Goal: Navigation & Orientation: Locate item on page

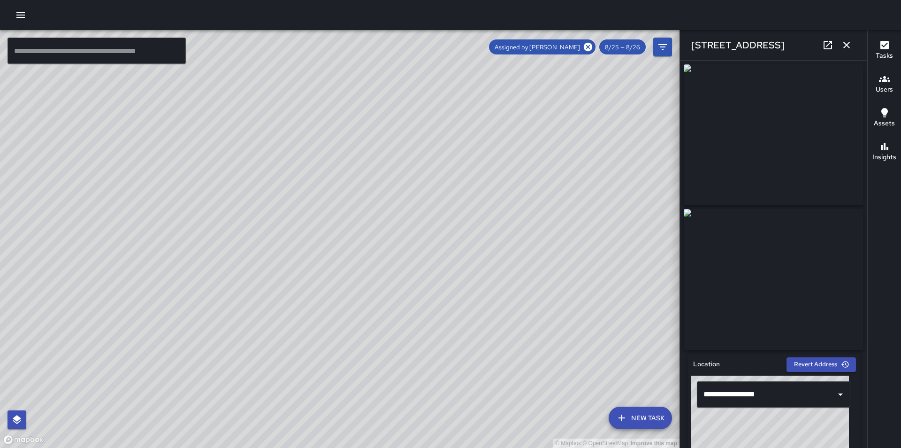
scroll to position [611, 0]
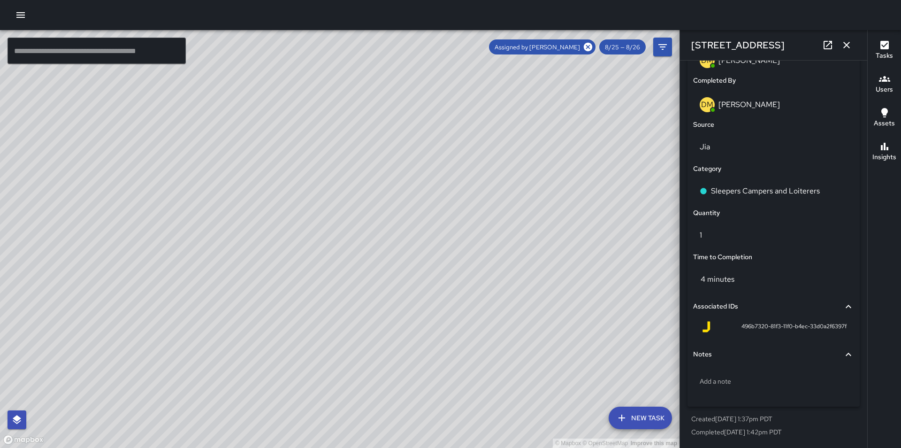
click at [390, 155] on div "© Mapbox © OpenStreetMap Improve this map" at bounding box center [340, 239] width 680 height 418
drag, startPoint x: 576, startPoint y: 161, endPoint x: 493, endPoint y: 310, distance: 170.0
click at [493, 310] on div "© Mapbox © OpenStreetMap Improve this map" at bounding box center [340, 239] width 680 height 418
drag, startPoint x: 524, startPoint y: 247, endPoint x: 472, endPoint y: 238, distance: 53.4
click at [473, 238] on div "© Mapbox © OpenStreetMap Improve this map" at bounding box center [340, 239] width 680 height 418
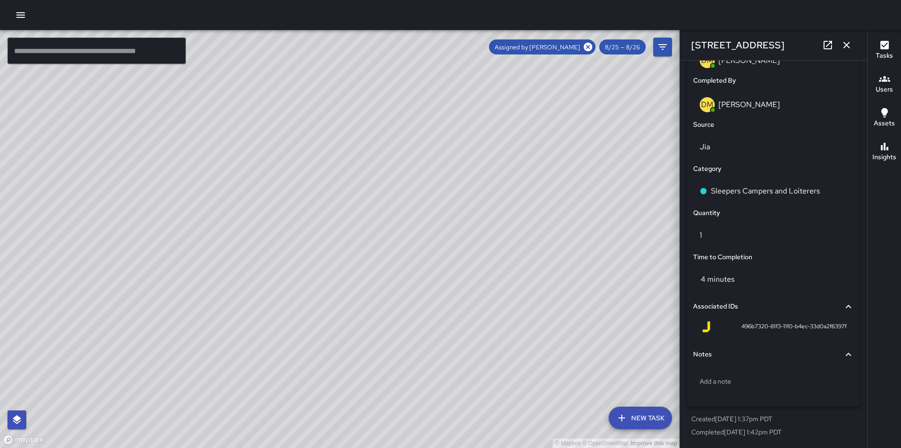
drag, startPoint x: 451, startPoint y: 270, endPoint x: 280, endPoint y: 319, distance: 178.1
click at [280, 321] on div "© Mapbox © OpenStreetMap Improve this map" at bounding box center [340, 239] width 680 height 418
drag, startPoint x: 436, startPoint y: 311, endPoint x: 412, endPoint y: 308, distance: 24.2
click at [412, 308] on div "© Mapbox © OpenStreetMap Improve this map" at bounding box center [340, 239] width 680 height 418
drag, startPoint x: 399, startPoint y: 298, endPoint x: 434, endPoint y: 306, distance: 35.3
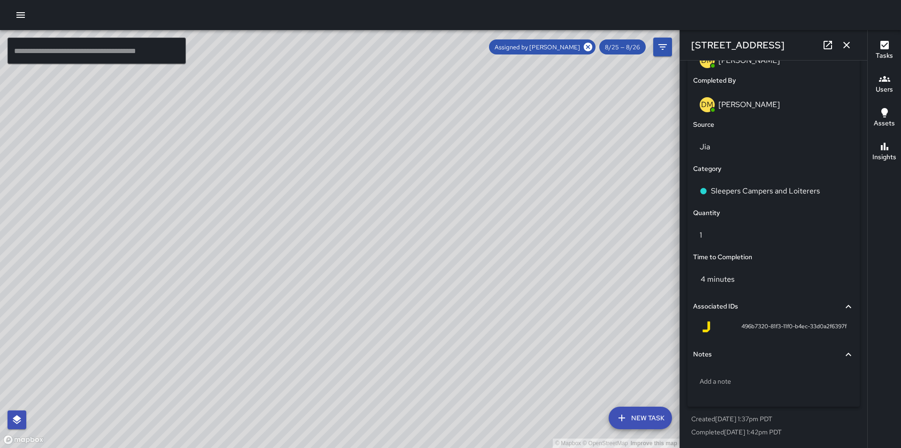
click at [434, 306] on div "© Mapbox © OpenStreetMap Improve this map" at bounding box center [340, 239] width 680 height 418
click at [586, 48] on icon at bounding box center [588, 47] width 8 height 8
drag, startPoint x: 583, startPoint y: 221, endPoint x: 550, endPoint y: 217, distance: 33.5
click at [550, 217] on div "© Mapbox © OpenStreetMap Improve this map" at bounding box center [340, 239] width 680 height 418
click at [459, 246] on div "© Mapbox © OpenStreetMap Improve this map" at bounding box center [340, 239] width 680 height 418
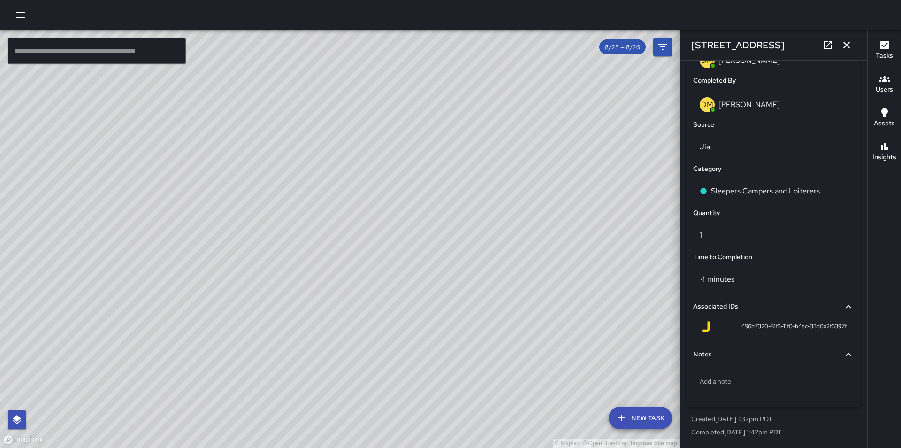
click at [463, 242] on div "© Mapbox © OpenStreetMap Improve this map" at bounding box center [340, 239] width 680 height 418
click at [457, 229] on div "© Mapbox © OpenStreetMap Improve this map" at bounding box center [340, 239] width 680 height 418
click at [854, 45] on button "button" at bounding box center [846, 45] width 19 height 19
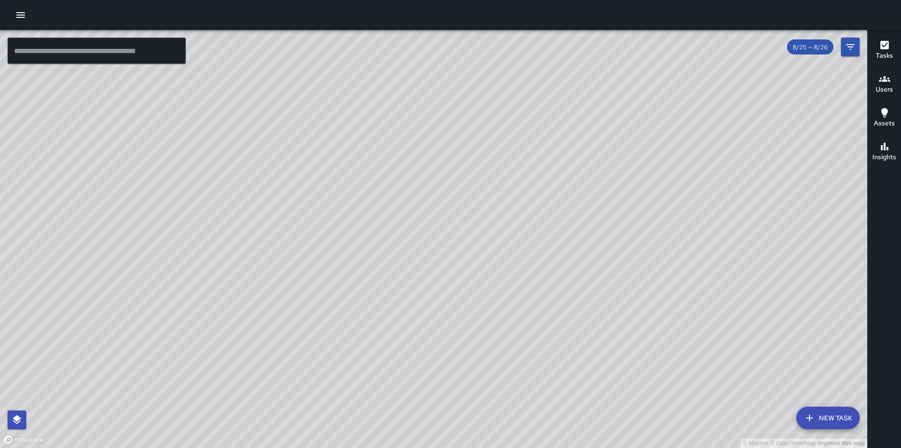
click at [442, 252] on div "© Mapbox © OpenStreetMap Improve this map" at bounding box center [433, 239] width 867 height 418
click at [430, 250] on div "© Mapbox © OpenStreetMap Improve this map" at bounding box center [433, 239] width 867 height 418
click at [426, 248] on div "© Mapbox © OpenStreetMap Improve this map" at bounding box center [433, 239] width 867 height 418
drag, startPoint x: 0, startPoint y: 0, endPoint x: 537, endPoint y: 96, distance: 545.4
click at [251, 310] on div "© Mapbox © OpenStreetMap Improve this map" at bounding box center [433, 239] width 867 height 418
